Goal: Information Seeking & Learning: Check status

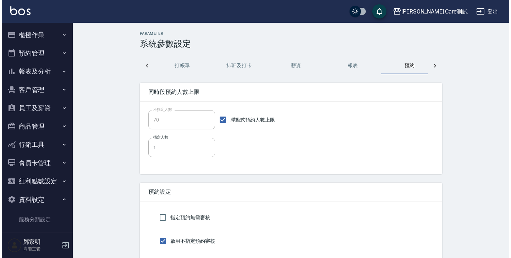
scroll to position [0, 10]
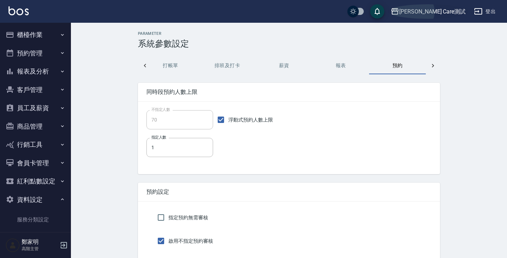
click at [444, 15] on div "[PERSON_NAME] Care測試" at bounding box center [432, 11] width 66 height 9
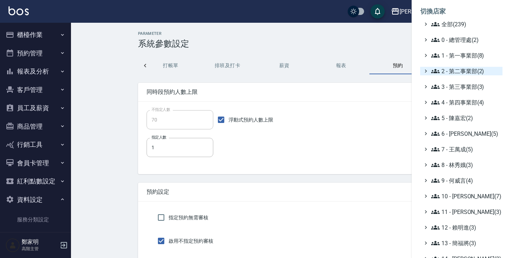
click at [460, 73] on span "2 - 第二事業部(2)" at bounding box center [465, 71] width 68 height 9
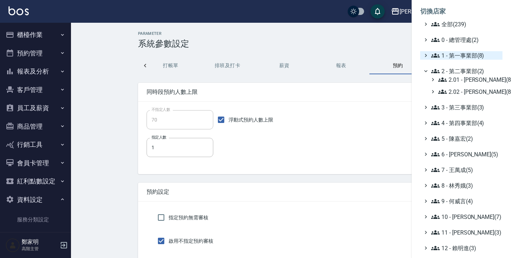
click at [461, 52] on span "1 - 第一事業部(8)" at bounding box center [465, 55] width 68 height 9
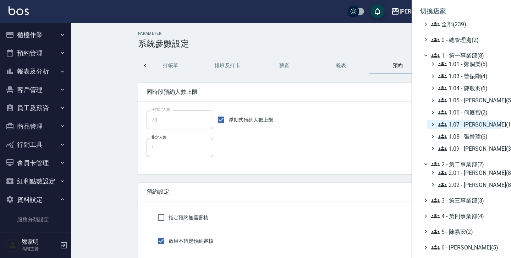
click at [474, 125] on span "1.07 - 蔡佳均(11)" at bounding box center [468, 124] width 61 height 9
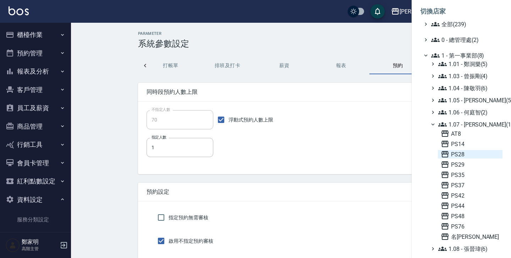
click at [453, 151] on span "PS28" at bounding box center [470, 154] width 59 height 9
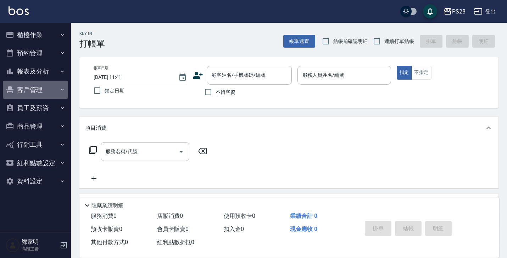
click at [43, 94] on button "客戶管理" at bounding box center [35, 90] width 65 height 18
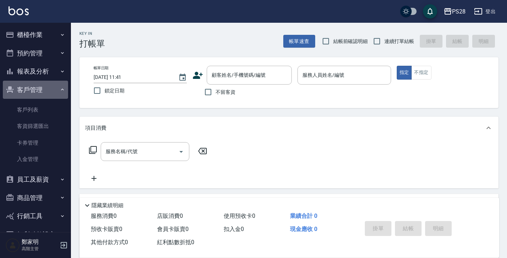
click at [43, 94] on button "客戶管理" at bounding box center [35, 90] width 65 height 18
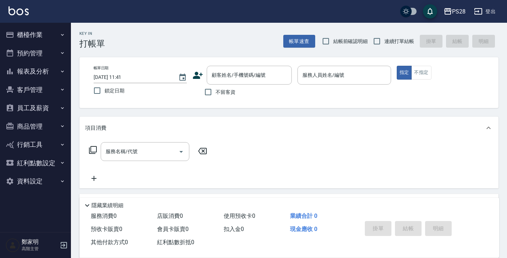
click at [39, 76] on button "報表及分析" at bounding box center [35, 71] width 65 height 18
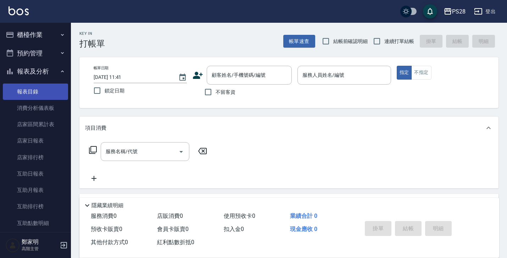
click at [36, 88] on link "報表目錄" at bounding box center [35, 91] width 65 height 16
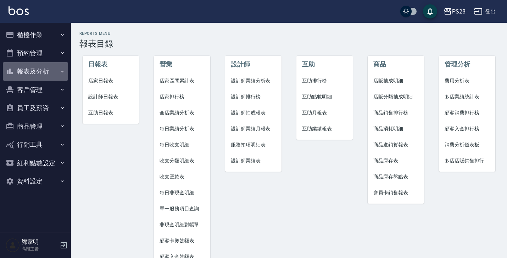
click at [24, 70] on button "報表及分析" at bounding box center [35, 71] width 65 height 18
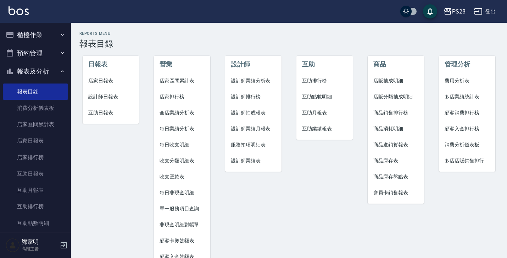
click at [40, 66] on button "報表及分析" at bounding box center [35, 71] width 65 height 18
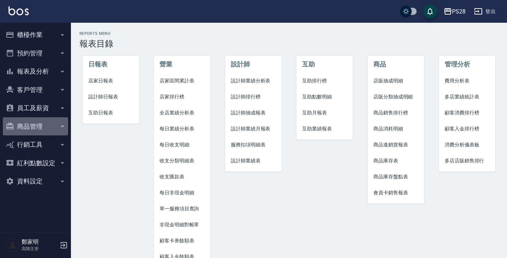
click at [38, 126] on button "商品管理" at bounding box center [35, 126] width 65 height 18
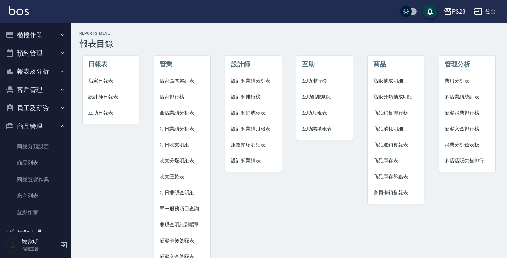
click at [38, 126] on button "商品管理" at bounding box center [35, 126] width 65 height 18
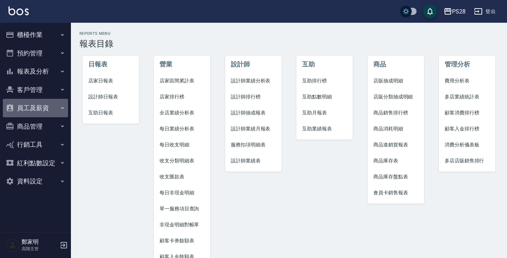
click at [41, 112] on button "員工及薪資" at bounding box center [35, 108] width 65 height 18
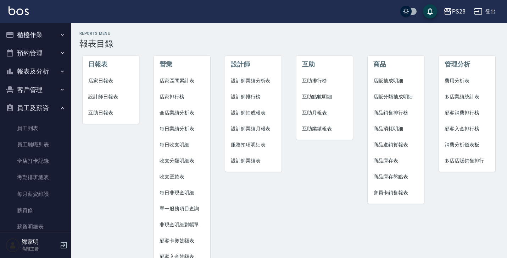
click at [41, 112] on button "員工及薪資" at bounding box center [35, 108] width 65 height 18
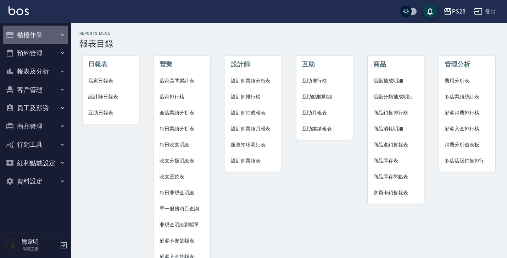
click at [36, 27] on button "櫃檯作業" at bounding box center [35, 35] width 65 height 18
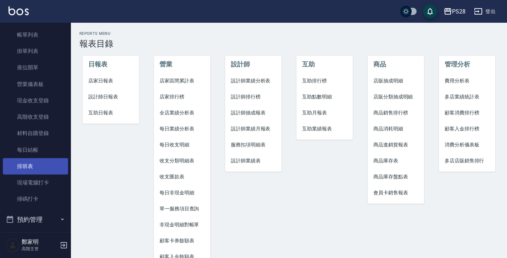
scroll to position [51, 0]
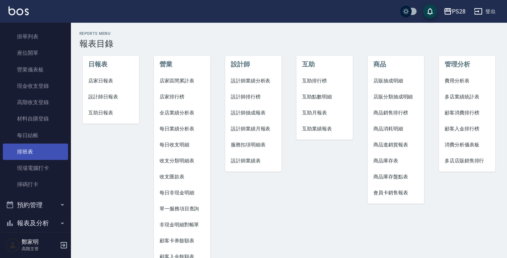
click at [27, 207] on button "預約管理" at bounding box center [35, 204] width 65 height 18
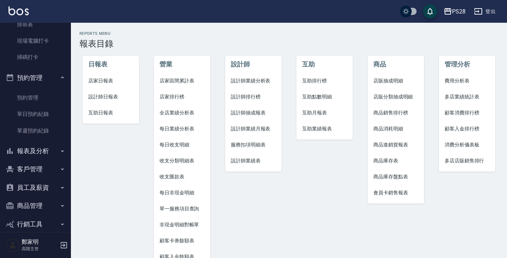
click at [31, 154] on button "報表及分析" at bounding box center [35, 151] width 65 height 18
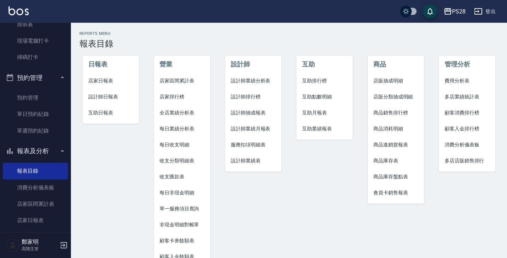
scroll to position [214, 0]
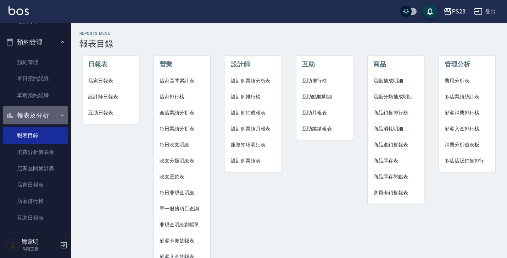
click at [36, 114] on button "報表及分析" at bounding box center [35, 115] width 65 height 18
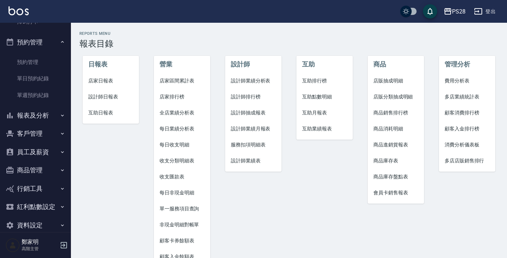
click at [36, 138] on button "客戶管理" at bounding box center [35, 133] width 65 height 18
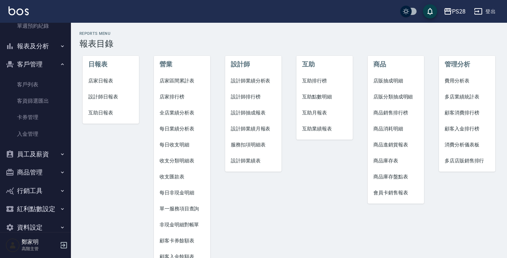
scroll to position [295, 0]
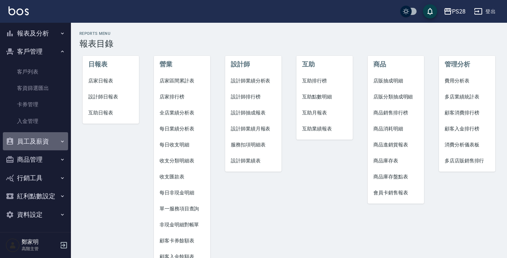
click at [36, 138] on button "員工及薪資" at bounding box center [35, 141] width 65 height 18
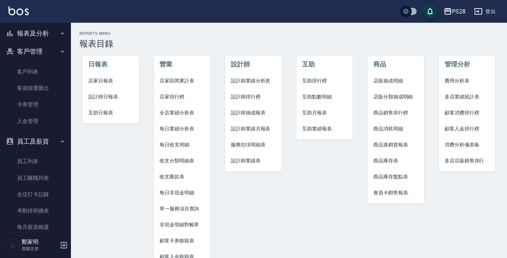
scroll to position [408, 0]
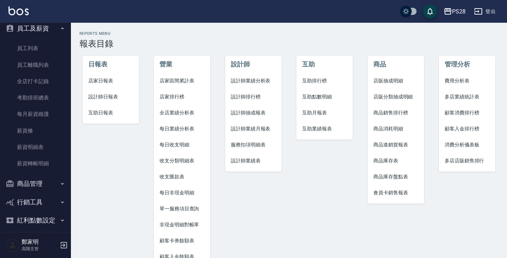
click at [37, 196] on button "行銷工具" at bounding box center [35, 202] width 65 height 18
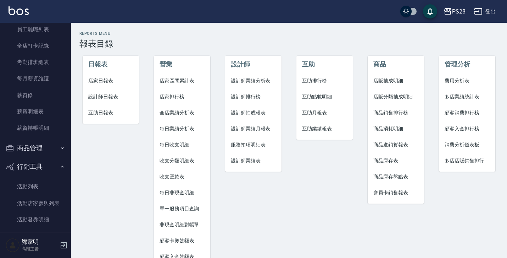
scroll to position [487, 0]
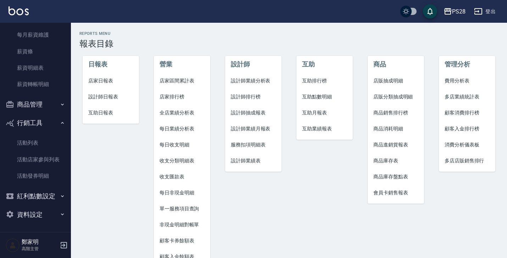
click at [40, 104] on button "商品管理" at bounding box center [35, 104] width 65 height 18
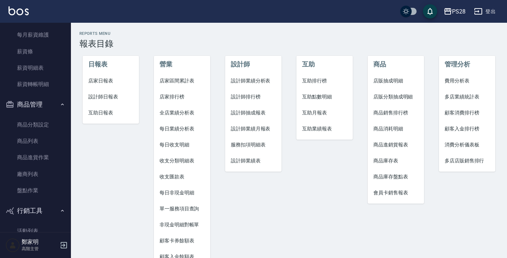
scroll to position [575, 0]
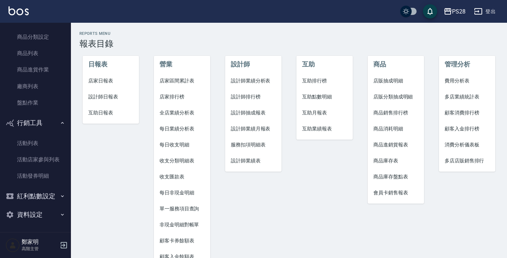
click at [36, 214] on button "資料設定" at bounding box center [35, 214] width 65 height 18
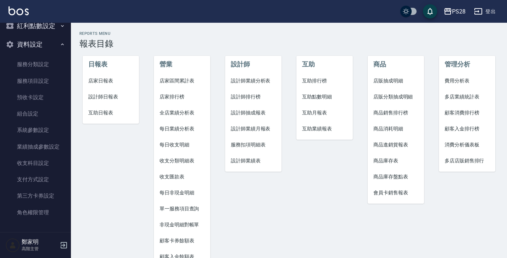
click at [102, 182] on div "日報表 店家日報表 設計師日報表 互助日報表" at bounding box center [106, 173] width 71 height 266
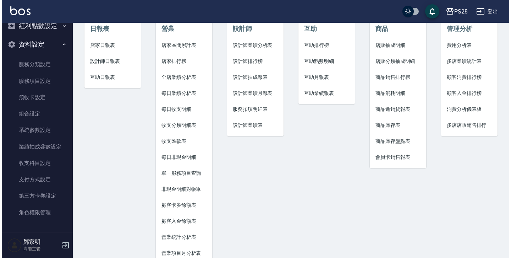
scroll to position [0, 0]
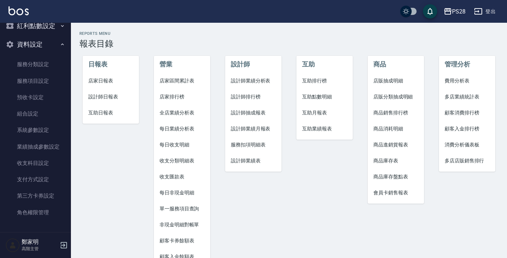
click at [454, 81] on span "費用分析表" at bounding box center [467, 80] width 45 height 7
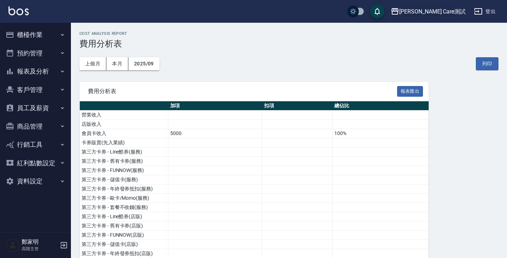
click at [441, 13] on div "[PERSON_NAME] Care測試" at bounding box center [432, 11] width 66 height 9
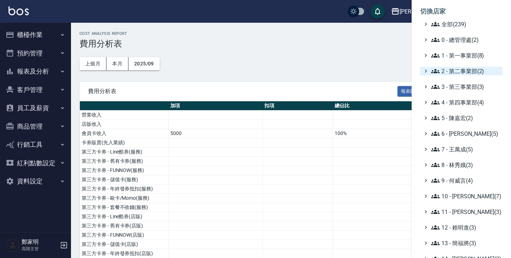
click at [459, 71] on span "2 - 第二事業部(2)" at bounding box center [465, 71] width 68 height 9
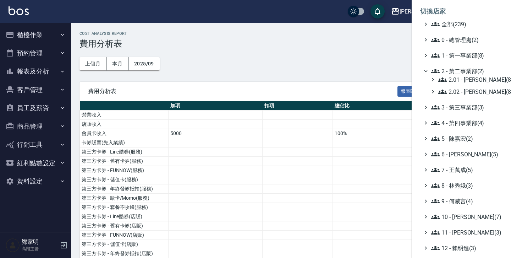
click at [459, 61] on ul "全部(239) 0 - 總管理處(2) 1 - 第一事業部(8) 2 - 第二事業部(2) 2.01 - 李思敏(8) 2.02 - 何恭霖(8) 3 - 第…" at bounding box center [461, 214] width 82 height 388
click at [461, 57] on span "1 - 第一事業部(8)" at bounding box center [465, 55] width 68 height 9
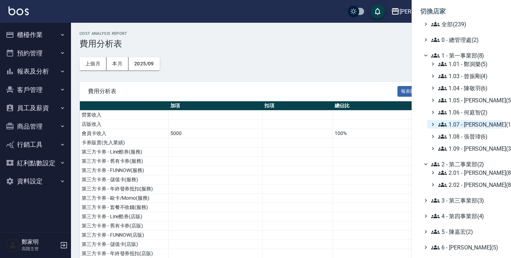
click at [468, 123] on span "1.07 - 蔡佳均(11)" at bounding box center [468, 124] width 61 height 9
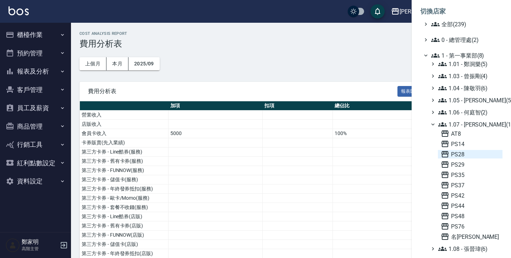
click at [463, 156] on span "PS28" at bounding box center [470, 154] width 59 height 9
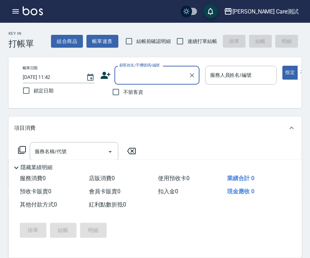
click at [16, 15] on icon "button" at bounding box center [15, 11] width 9 height 9
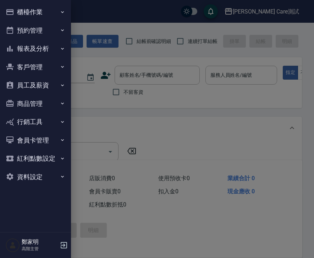
click at [162, 61] on div at bounding box center [157, 129] width 314 height 258
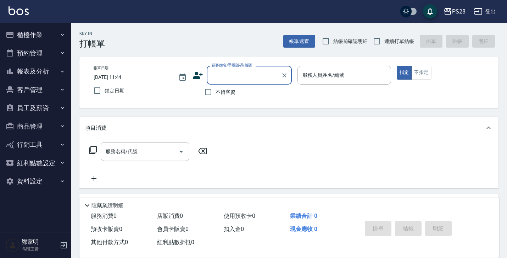
click at [43, 75] on button "報表及分析" at bounding box center [35, 71] width 65 height 18
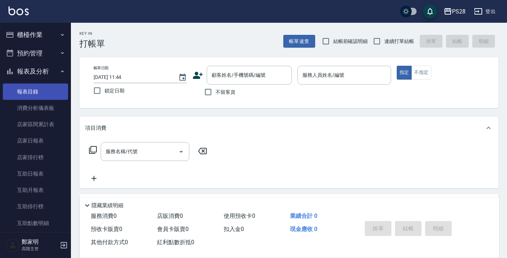
click at [39, 92] on link "報表目錄" at bounding box center [35, 91] width 65 height 16
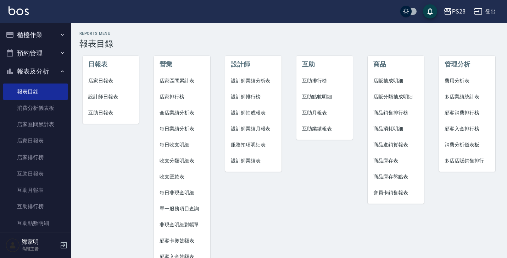
click at [454, 82] on span "費用分析表" at bounding box center [467, 80] width 45 height 7
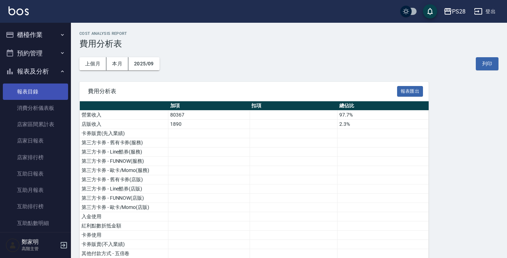
click at [34, 92] on link "報表目錄" at bounding box center [35, 91] width 65 height 16
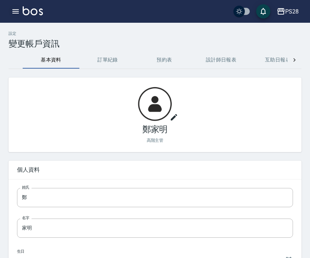
click at [12, 7] on icon "button" at bounding box center [15, 11] width 9 height 9
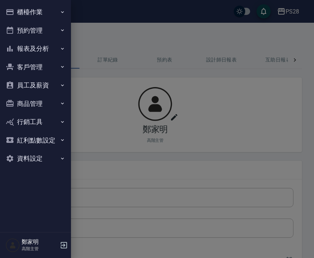
click at [158, 17] on div at bounding box center [157, 129] width 314 height 258
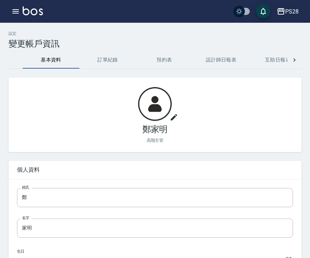
click at [289, 14] on div "PS28" at bounding box center [292, 11] width 13 height 9
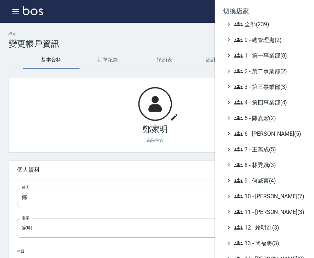
scroll to position [133, 0]
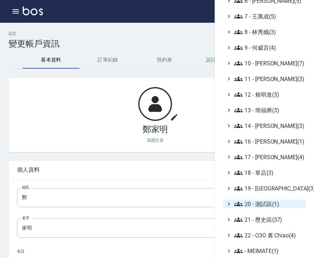
click at [270, 205] on span "20 - 測試區(1)" at bounding box center [268, 203] width 68 height 9
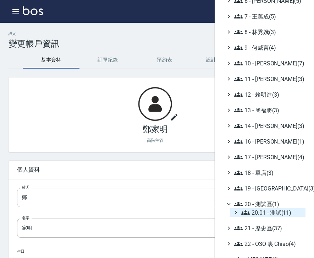
click at [271, 211] on span "20.01 - 測試(11)" at bounding box center [271, 212] width 61 height 9
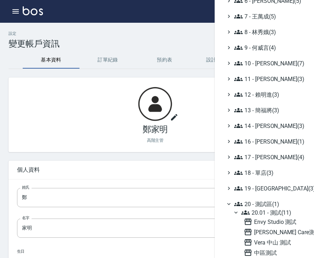
scroll to position [253, 0]
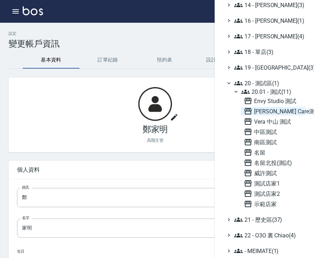
click at [271, 112] on span "[PERSON_NAME] Care測試" at bounding box center [273, 111] width 59 height 9
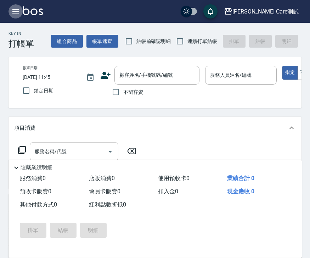
click at [13, 11] on icon "button" at bounding box center [15, 11] width 6 height 4
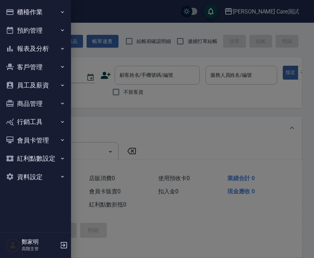
click at [47, 48] on button "報表及分析" at bounding box center [35, 48] width 65 height 18
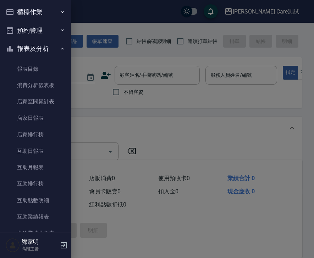
click at [47, 48] on button "報表及分析" at bounding box center [35, 48] width 65 height 18
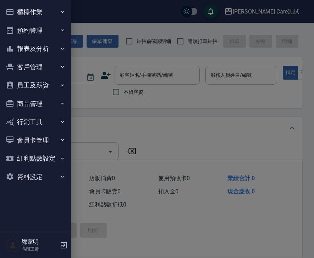
click at [42, 45] on button "報表及分析" at bounding box center [35, 48] width 65 height 18
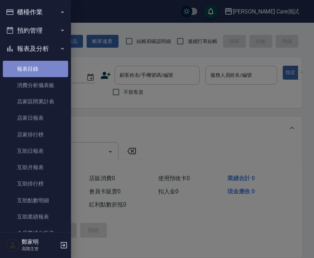
click at [40, 65] on link "報表目錄" at bounding box center [35, 69] width 65 height 16
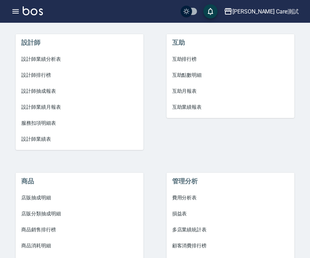
scroll to position [366, 0]
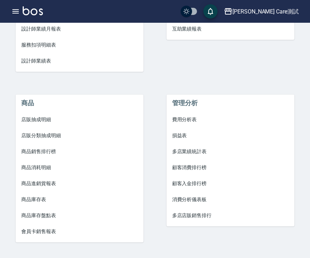
click at [181, 134] on span "損益表" at bounding box center [230, 135] width 117 height 7
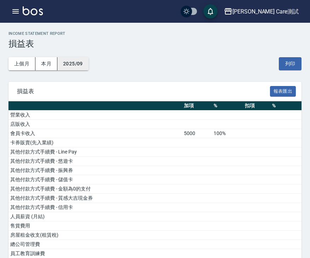
click at [74, 62] on button "2025/09" at bounding box center [72, 63] width 31 height 13
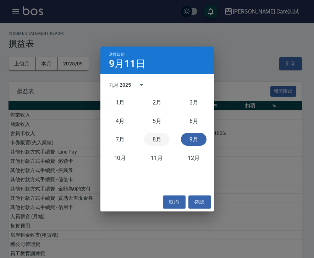
click at [157, 139] on button "8月" at bounding box center [157, 139] width 26 height 13
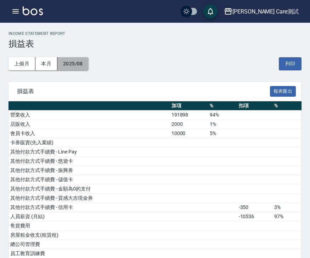
click at [69, 62] on button "2025/08" at bounding box center [72, 63] width 31 height 13
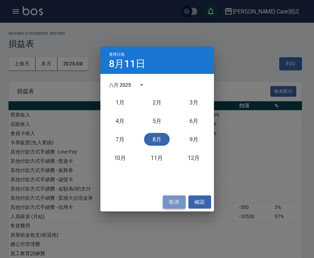
click at [172, 203] on button "取消" at bounding box center [174, 201] width 23 height 13
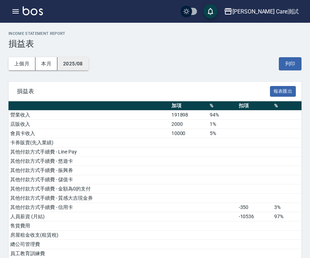
click at [77, 64] on button "2025/08" at bounding box center [72, 63] width 31 height 13
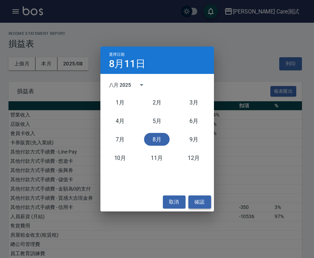
click at [198, 200] on button "確認" at bounding box center [199, 201] width 23 height 13
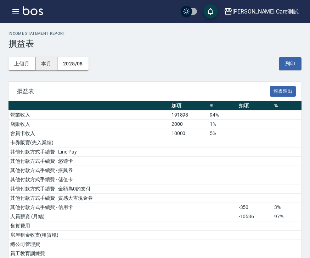
click at [48, 57] on button "本月" at bounding box center [46, 63] width 22 height 13
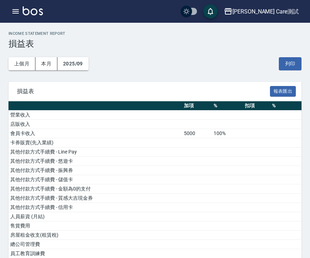
click at [73, 55] on div "上個月 本月 2025/09 列印" at bounding box center [155, 64] width 293 height 30
click at [72, 65] on button "2025/09" at bounding box center [72, 63] width 31 height 13
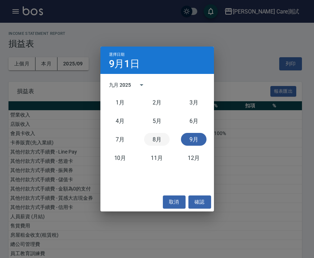
click at [166, 138] on button "8月" at bounding box center [157, 139] width 26 height 13
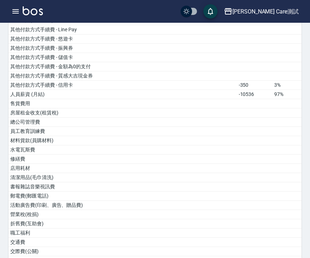
scroll to position [154, 0]
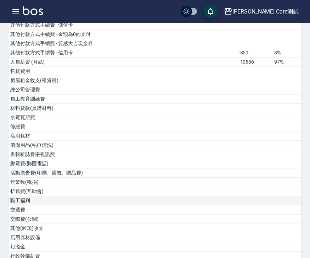
drag, startPoint x: 266, startPoint y: 196, endPoint x: 262, endPoint y: 199, distance: 5.3
click at [262, 199] on td at bounding box center [254, 200] width 35 height 9
